Goal: Communication & Community: Answer question/provide support

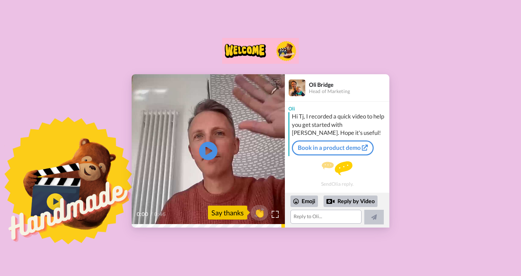
click at [207, 150] on icon "Play/Pause" at bounding box center [208, 150] width 18 height 33
click at [320, 217] on textarea at bounding box center [325, 216] width 71 height 14
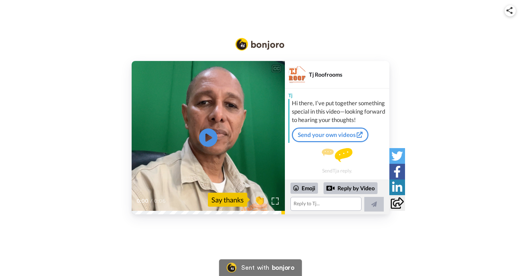
click at [209, 137] on icon "Play/Pause" at bounding box center [208, 137] width 18 height 33
click at [334, 188] on div at bounding box center [330, 188] width 8 height 8
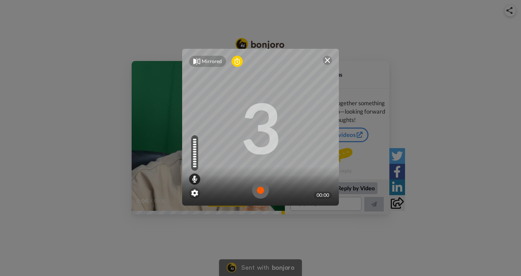
click at [326, 62] on img at bounding box center [327, 60] width 6 height 6
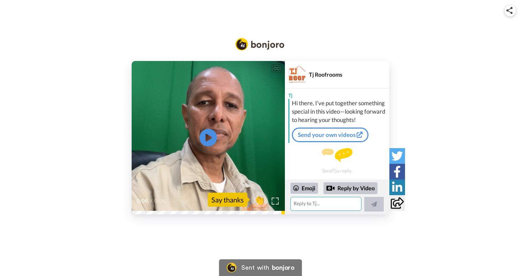
click at [315, 205] on textarea at bounding box center [325, 204] width 71 height 14
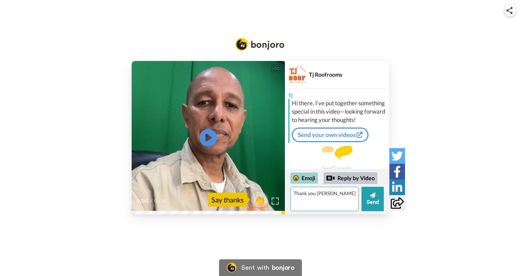
type textarea "Thank you [PERSON_NAME]"
click at [301, 180] on div "Emoji" at bounding box center [303, 177] width 27 height 11
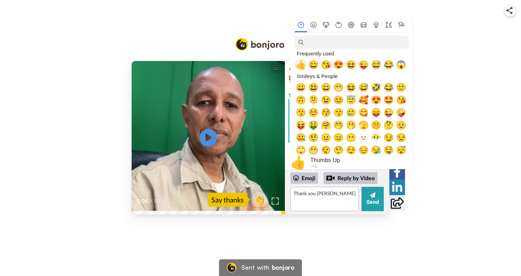
click at [301, 67] on span "👍" at bounding box center [300, 65] width 10 height 10
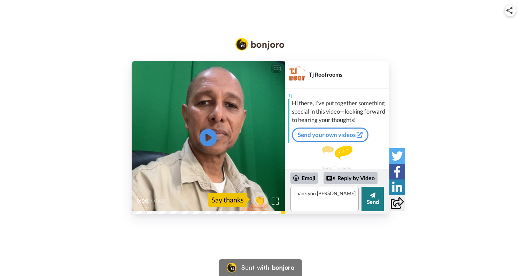
click at [375, 200] on button "Send" at bounding box center [372, 198] width 22 height 24
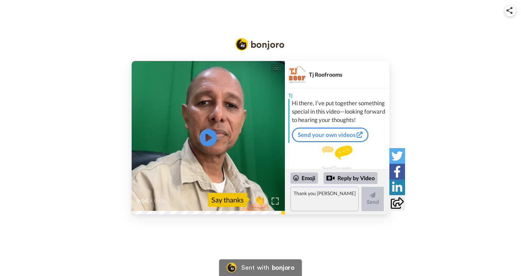
scroll to position [17, 0]
